Goal: Task Accomplishment & Management: Manage account settings

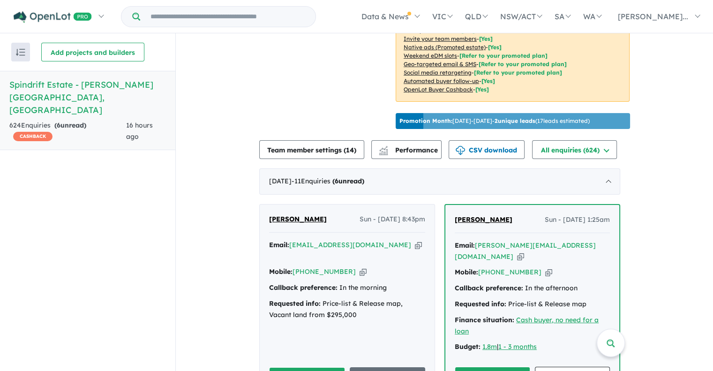
scroll to position [399, 0]
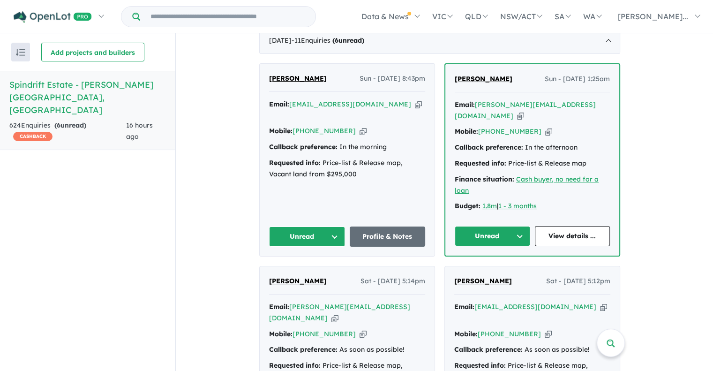
click at [330, 226] on button "Unread" at bounding box center [307, 236] width 76 height 20
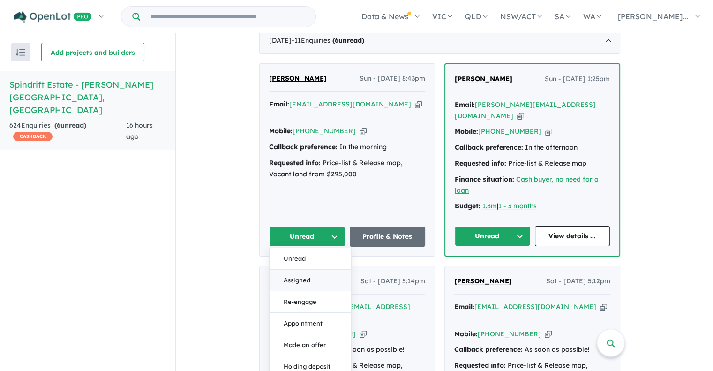
click at [307, 270] on button "Assigned" at bounding box center [311, 281] width 82 height 22
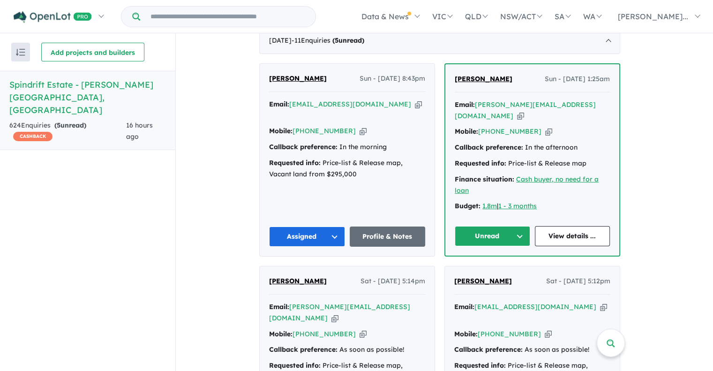
click at [485, 226] on button "Unread" at bounding box center [492, 236] width 75 height 20
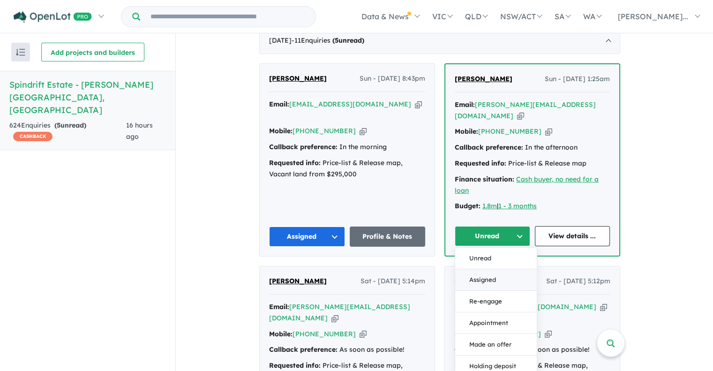
click at [478, 269] on button "Assigned" at bounding box center [496, 280] width 82 height 22
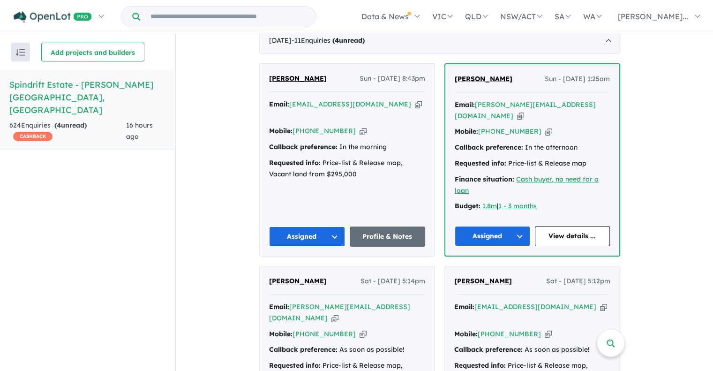
click at [320, 226] on button "Assigned" at bounding box center [307, 236] width 76 height 20
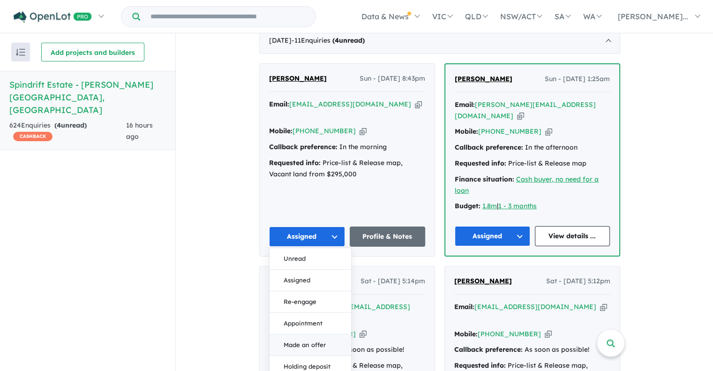
scroll to position [539, 0]
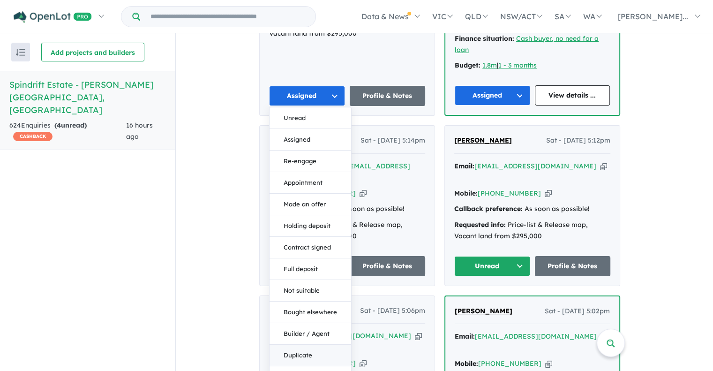
click at [305, 345] on button "Duplicate" at bounding box center [311, 356] width 82 height 22
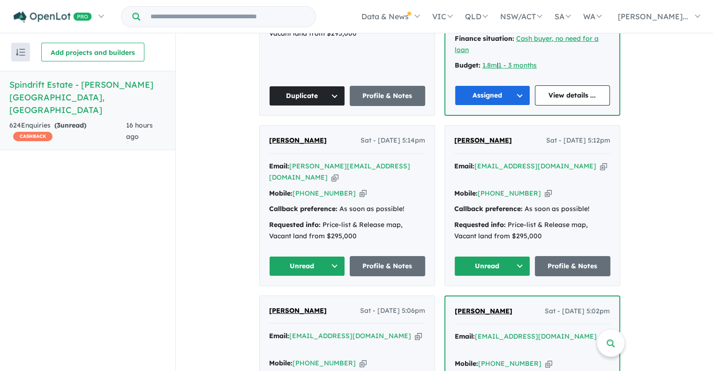
click at [308, 256] on button "Unread" at bounding box center [307, 266] width 76 height 20
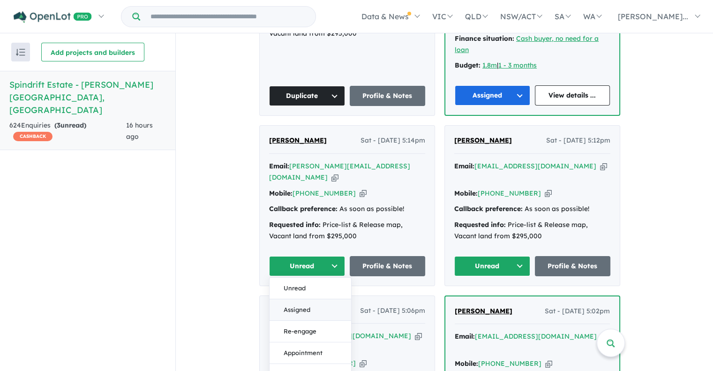
click at [309, 299] on button "Assigned" at bounding box center [311, 310] width 82 height 22
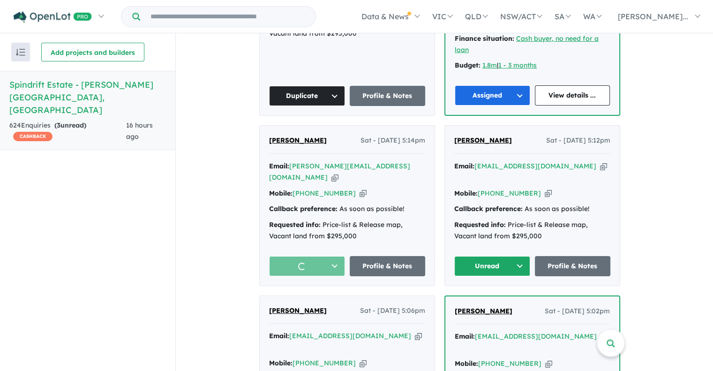
click at [489, 256] on button "Unread" at bounding box center [492, 266] width 76 height 20
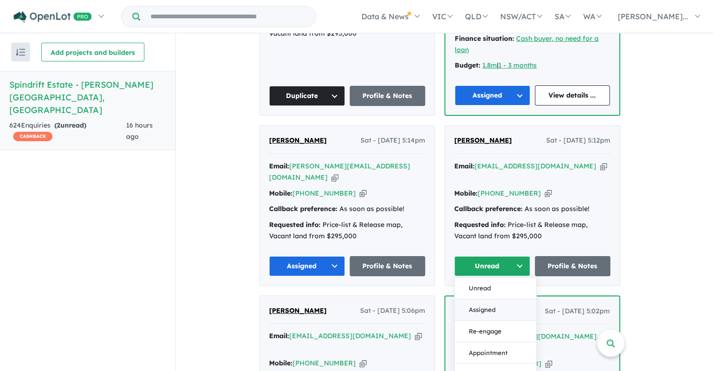
click at [484, 299] on button "Assigned" at bounding box center [496, 310] width 82 height 22
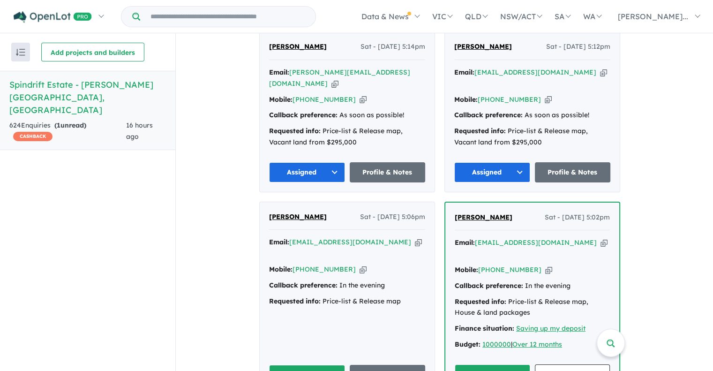
scroll to position [727, 0]
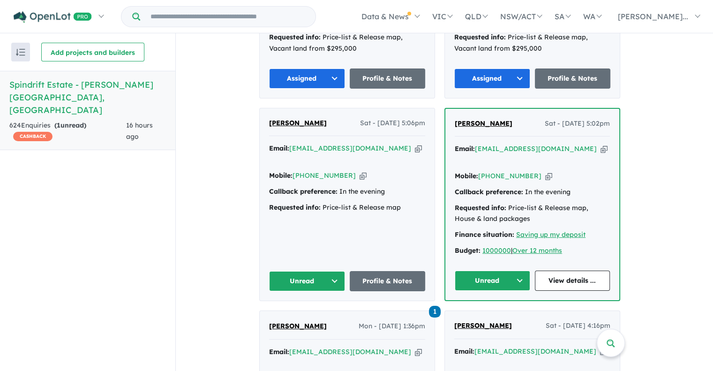
click at [291, 271] on button "Unread" at bounding box center [307, 281] width 76 height 20
click at [296, 314] on button "Assigned" at bounding box center [311, 325] width 82 height 22
click at [486, 271] on button "Unread" at bounding box center [492, 281] width 75 height 20
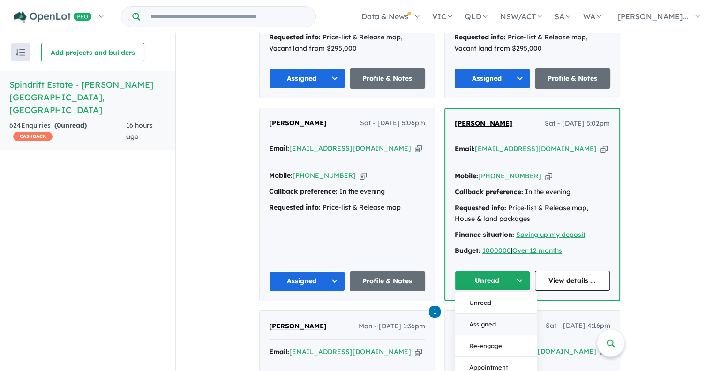
click at [486, 314] on button "Assigned" at bounding box center [496, 325] width 82 height 22
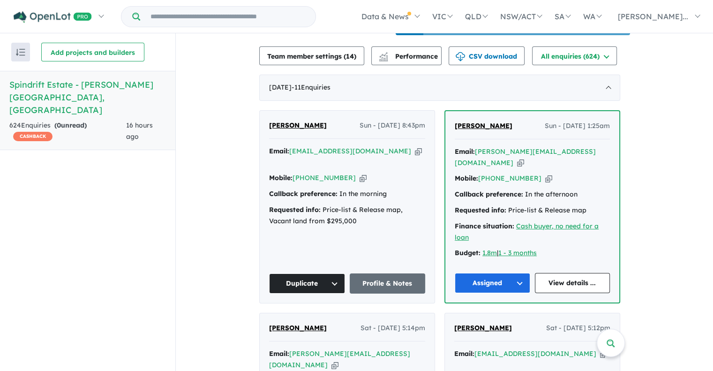
scroll to position [305, 0]
